Goal: Transaction & Acquisition: Purchase product/service

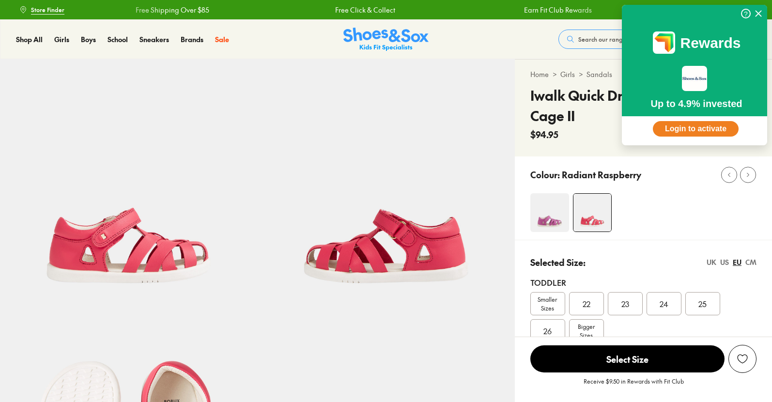
scroll to position [48, 0]
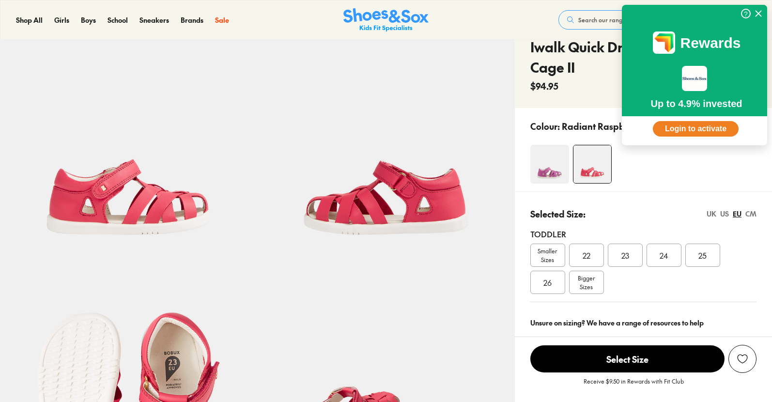
select select "*"
click at [589, 284] on span "Bigger Sizes" at bounding box center [586, 282] width 17 height 17
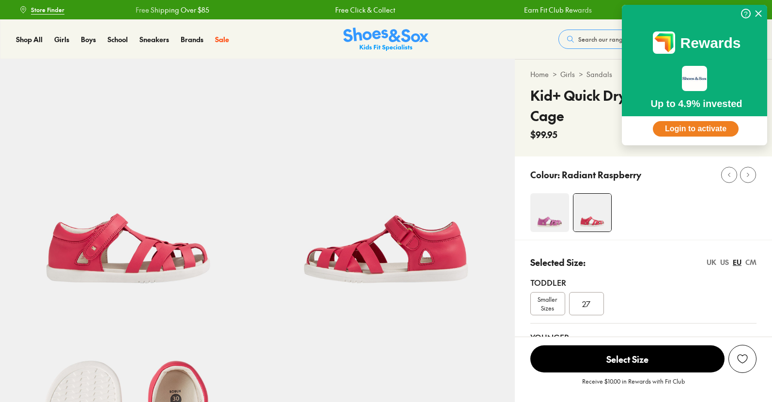
scroll to position [122, 0]
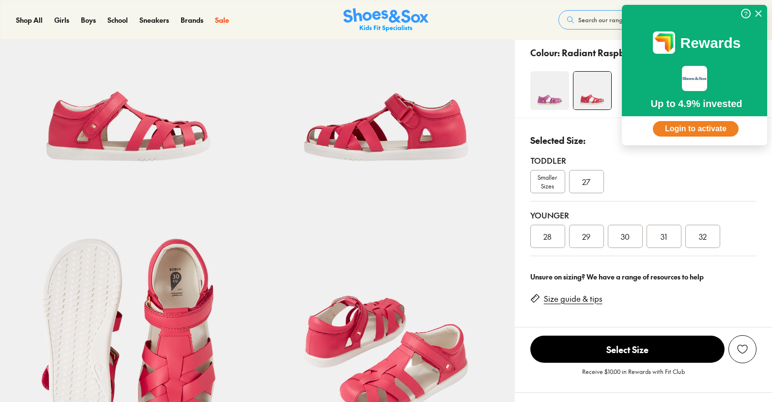
select select "*"
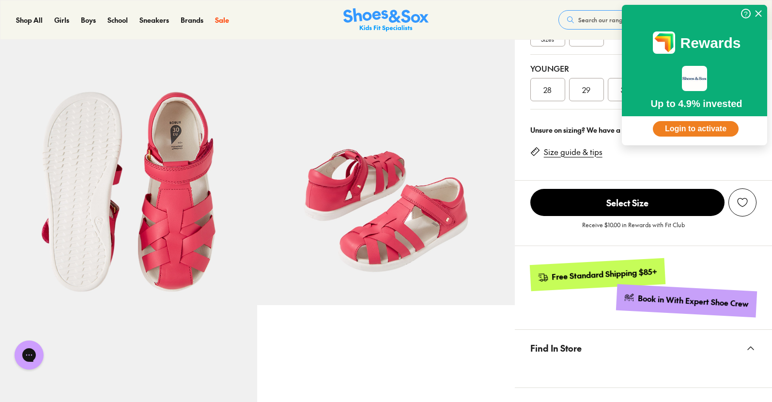
scroll to position [145, 0]
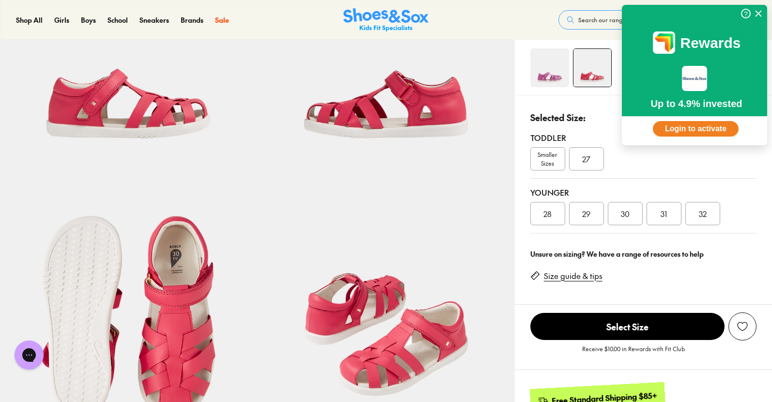
click at [663, 215] on span "31" at bounding box center [664, 214] width 6 height 12
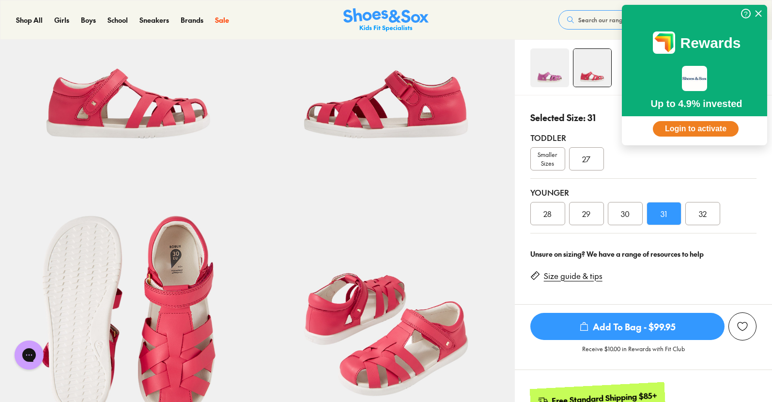
click at [700, 214] on span "32" at bounding box center [703, 214] width 8 height 12
click at [571, 276] on link "Size guide & tips" at bounding box center [573, 276] width 59 height 11
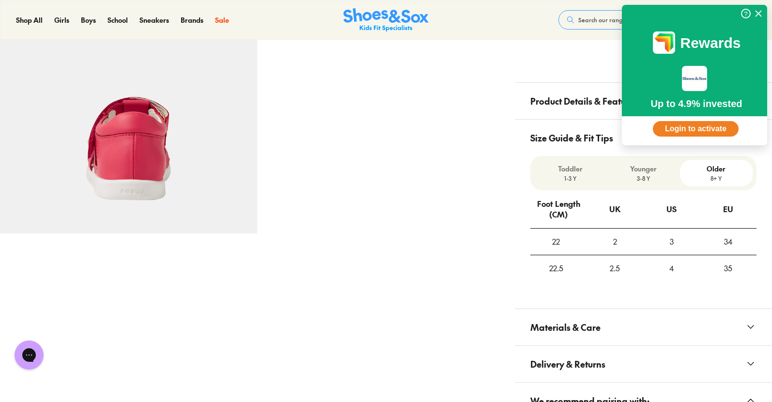
scroll to position [594, 0]
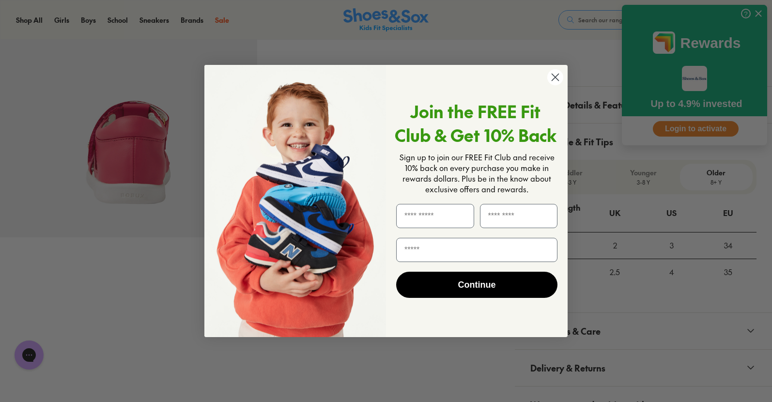
click at [554, 77] on circle "Close dialog" at bounding box center [555, 77] width 16 height 16
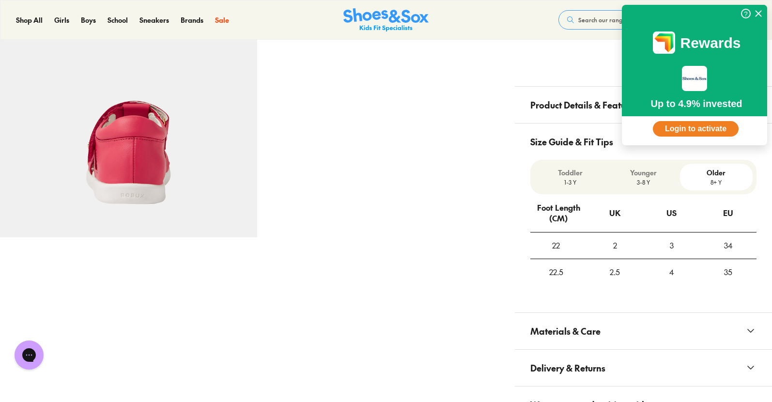
click at [645, 178] on p "3-8 Y" at bounding box center [643, 182] width 65 height 9
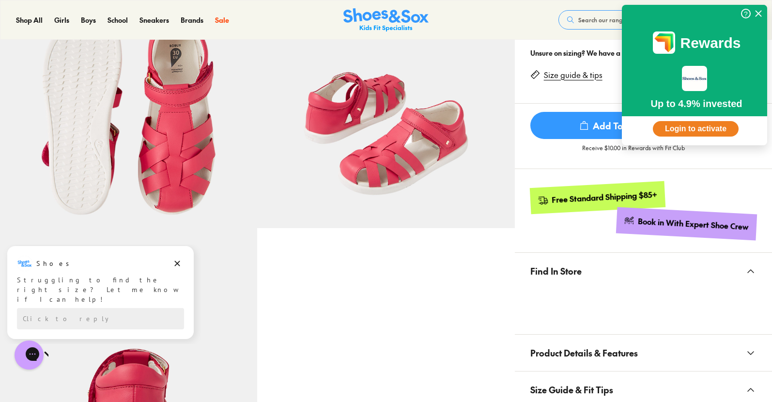
scroll to position [166, 0]
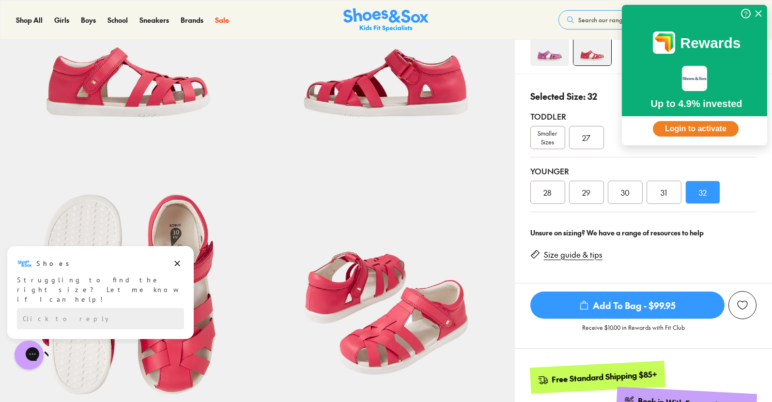
click at [705, 196] on span "32" at bounding box center [703, 193] width 8 height 12
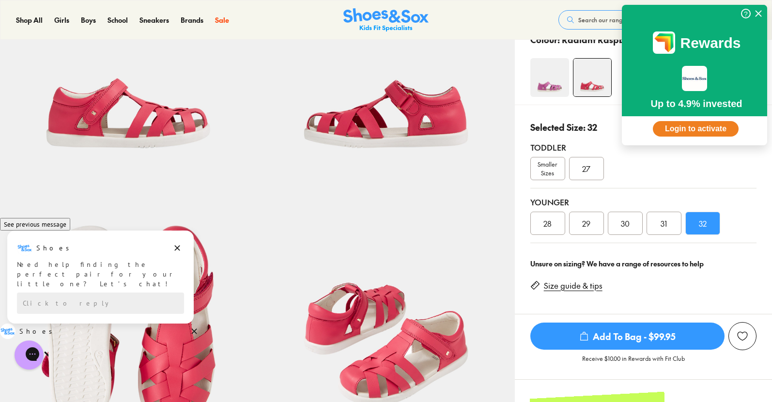
scroll to position [145, 0]
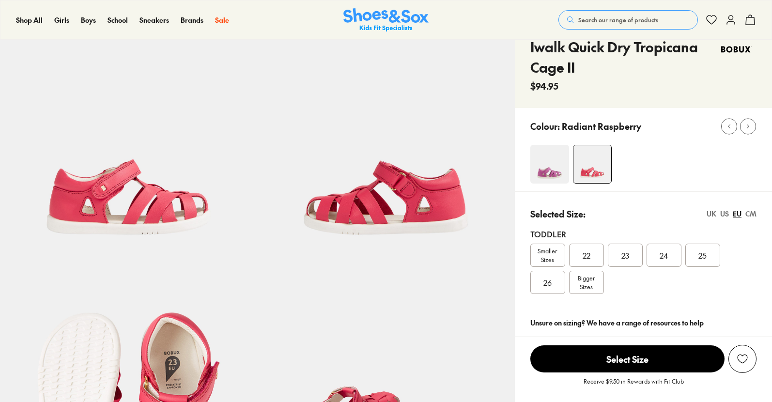
select select "*"
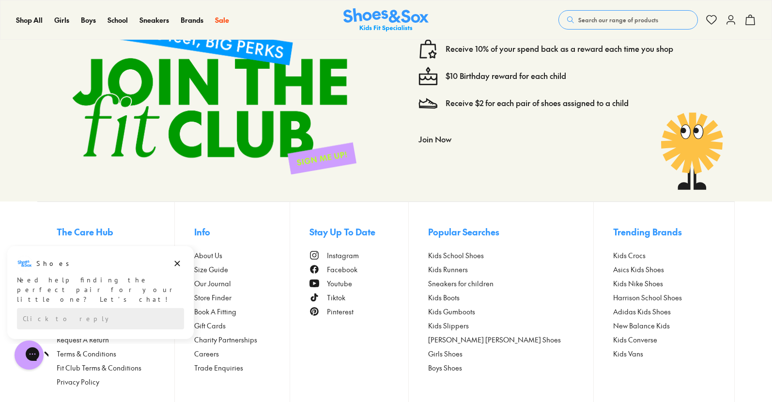
scroll to position [1721, 0]
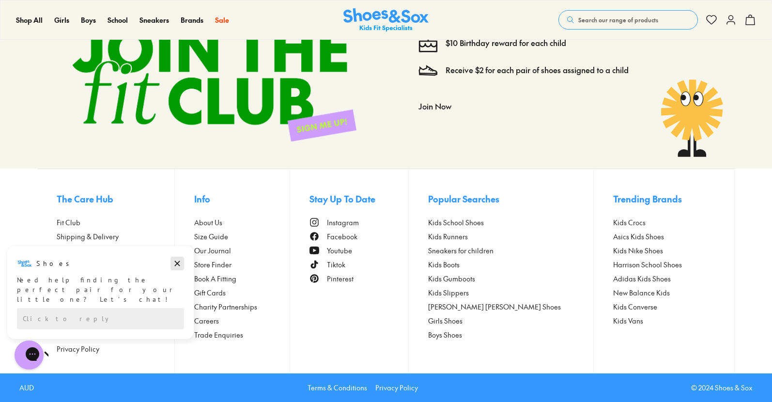
click at [175, 263] on icon "Dismiss campaign" at bounding box center [177, 264] width 10 height 12
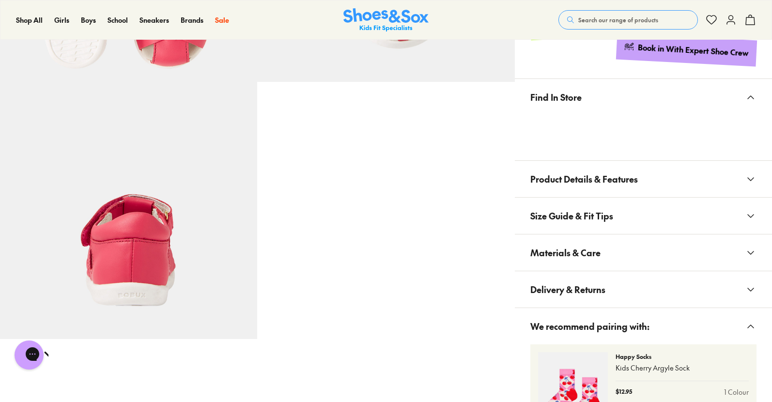
scroll to position [443, 0]
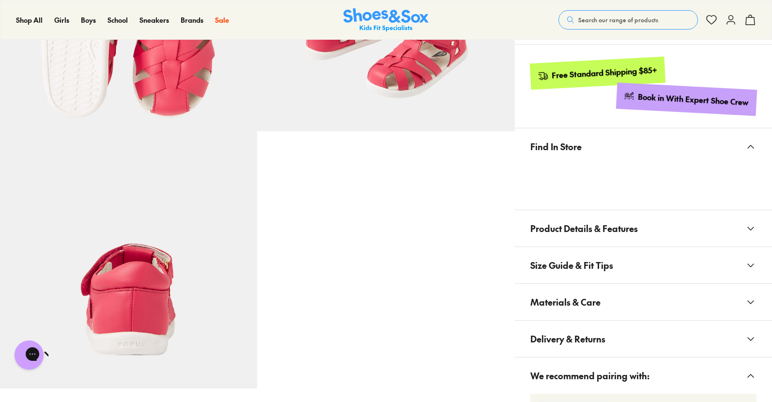
click at [583, 218] on span "Product Details & Features" at bounding box center [584, 228] width 108 height 29
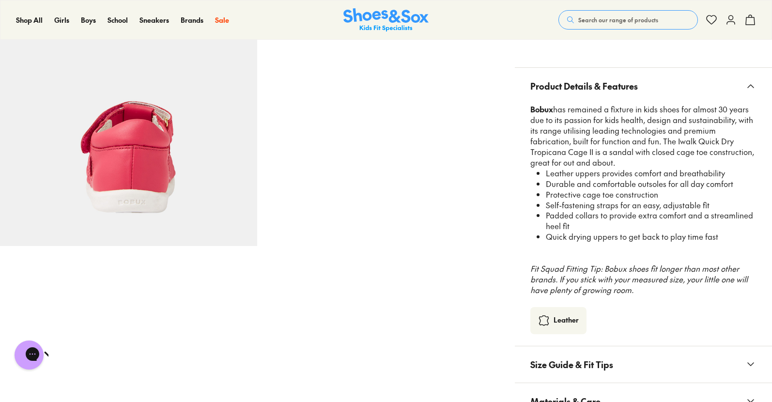
scroll to position [598, 0]
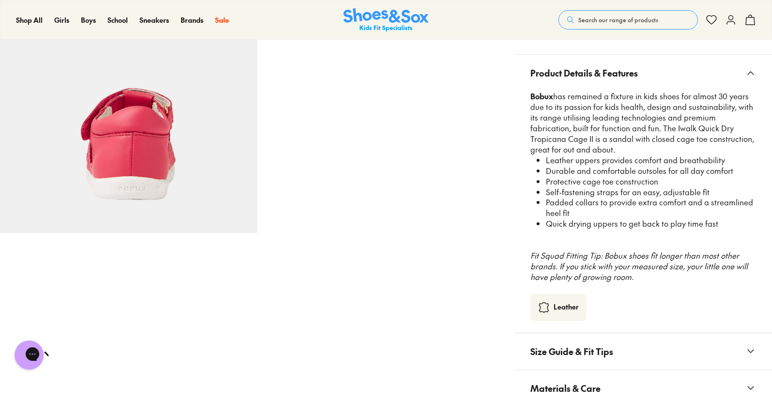
click at [601, 351] on span "Size Guide & Fit Tips" at bounding box center [571, 351] width 83 height 29
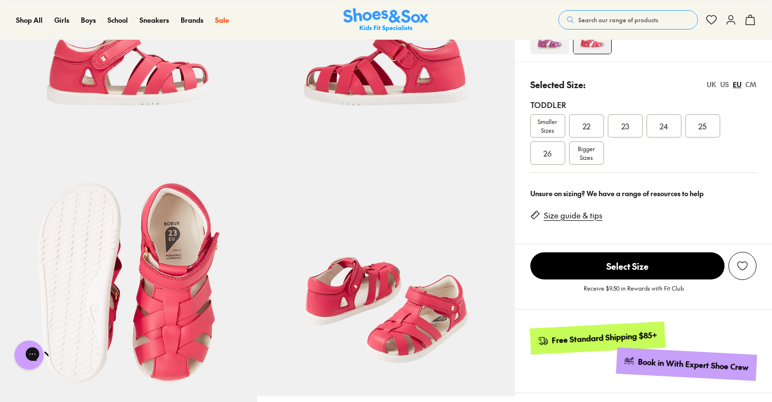
scroll to position [222, 0]
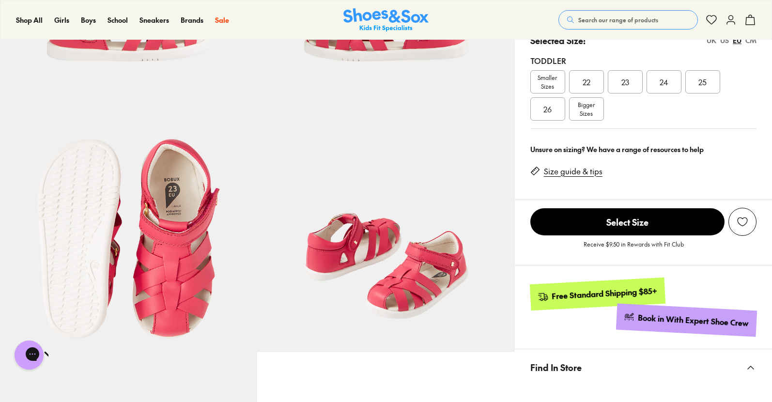
click at [574, 172] on link "Size guide & tips" at bounding box center [573, 171] width 59 height 11
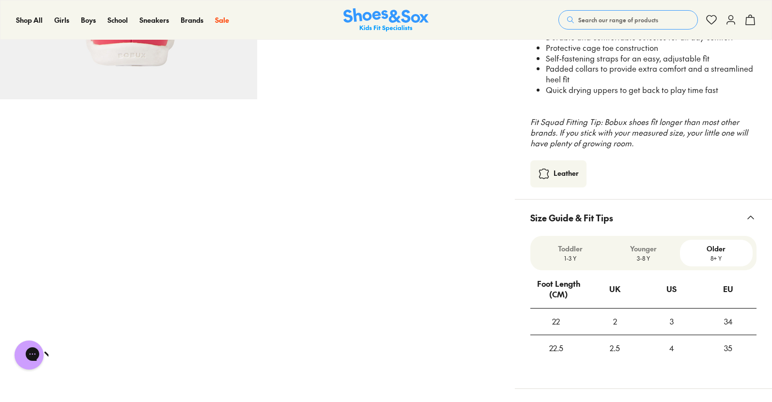
scroll to position [718, 0]
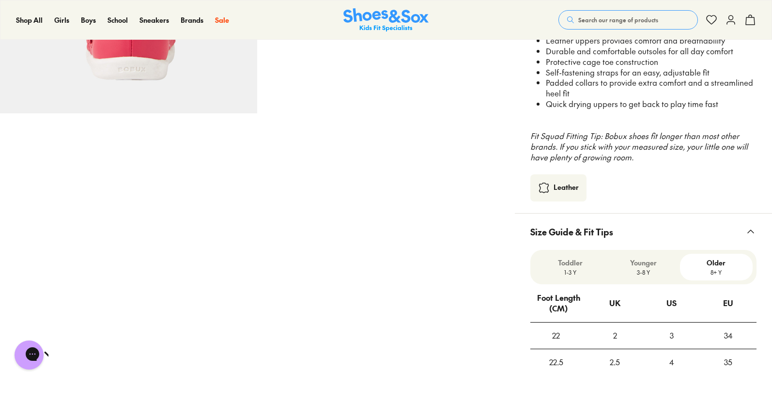
click at [713, 269] on p "8+ Y" at bounding box center [716, 272] width 65 height 9
click at [646, 271] on p "3-8 Y" at bounding box center [643, 272] width 65 height 9
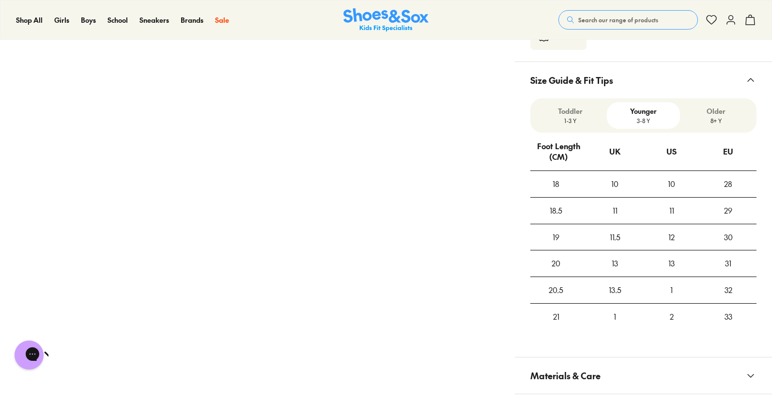
scroll to position [873, 0]
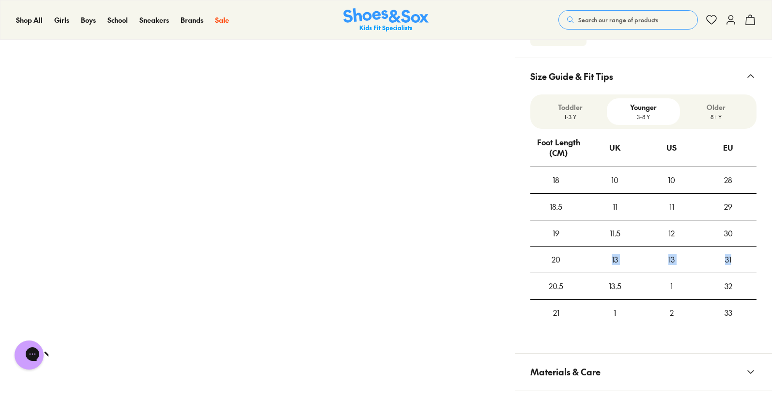
drag, startPoint x: 732, startPoint y: 259, endPoint x: 605, endPoint y: 259, distance: 126.9
click at [605, 259] on tr "20 13 13 31" at bounding box center [643, 260] width 226 height 27
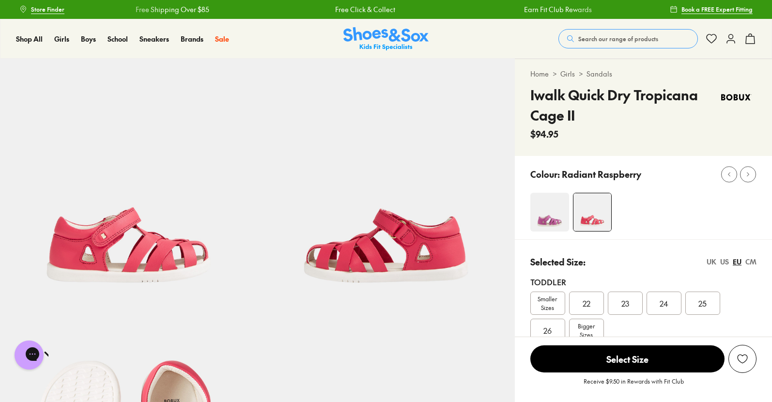
scroll to position [0, 0]
